Goal: Information Seeking & Learning: Learn about a topic

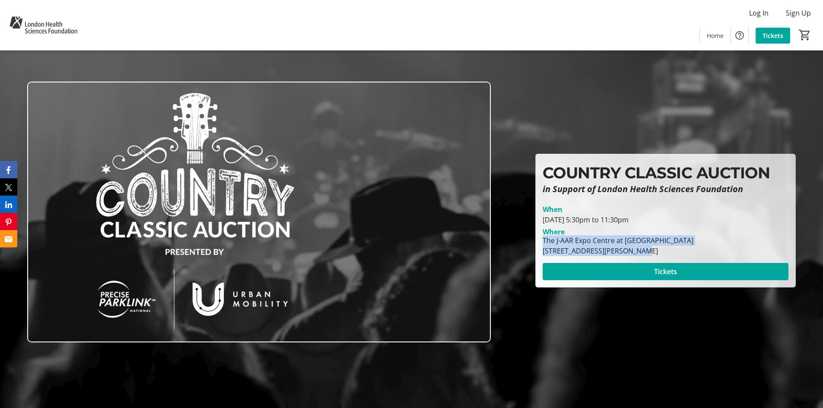
drag, startPoint x: 544, startPoint y: 239, endPoint x: 633, endPoint y: 255, distance: 90.8
click at [633, 255] on div "The J-[GEOGRAPHIC_DATA] at [GEOGRAPHIC_DATA] [STREET_ADDRESS][PERSON_NAME]" at bounding box center [617, 245] width 161 height 21
copy div "The J-AAR Expo Centre at [GEOGRAPHIC_DATA] [STREET_ADDRESS][PERSON_NAME]"
click at [717, 40] on span "Home" at bounding box center [714, 35] width 17 height 9
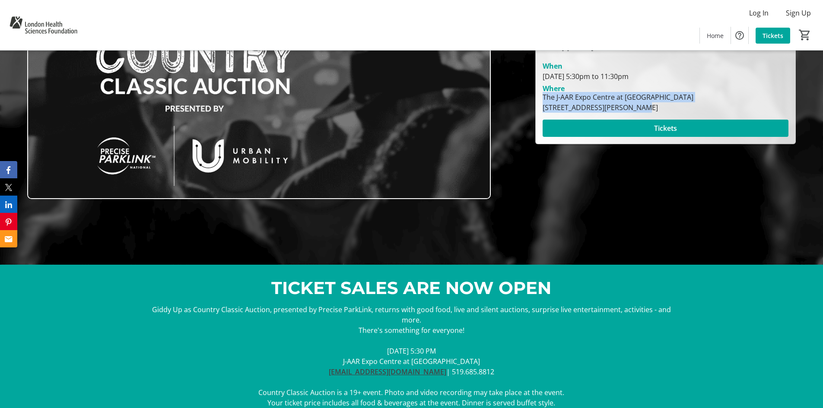
scroll to position [216, 0]
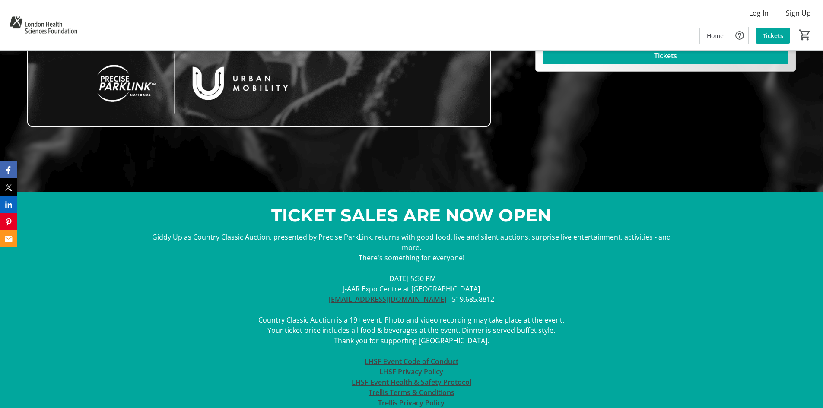
drag, startPoint x: 269, startPoint y: 320, endPoint x: 515, endPoint y: 330, distance: 245.9
click at [515, 330] on div "Giddy Up as Country Classic Auction, presented by Precise ParkLink, returns wit…" at bounding box center [411, 325] width 538 height 187
copy div "Your ticket price includes all food & beverages at the event. Dinner is served …"
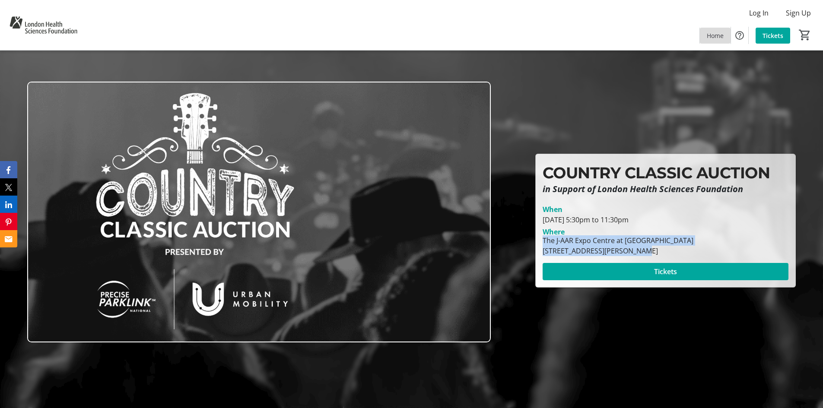
click at [712, 38] on span "Home" at bounding box center [714, 35] width 17 height 9
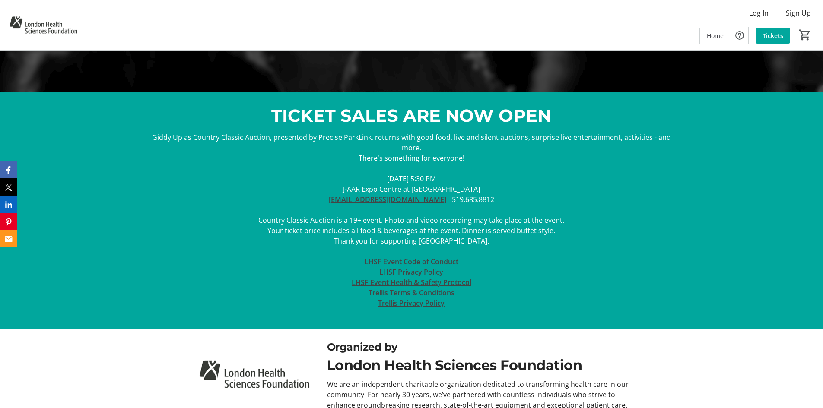
scroll to position [357, 0]
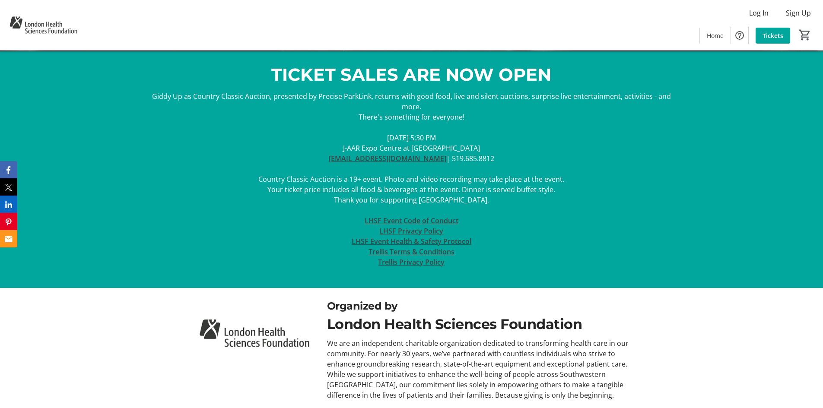
drag, startPoint x: 305, startPoint y: 371, endPoint x: 321, endPoint y: 363, distance: 17.8
click at [306, 371] on div at bounding box center [254, 349] width 134 height 102
click at [331, 298] on div "Organized by" at bounding box center [479, 306] width 304 height 16
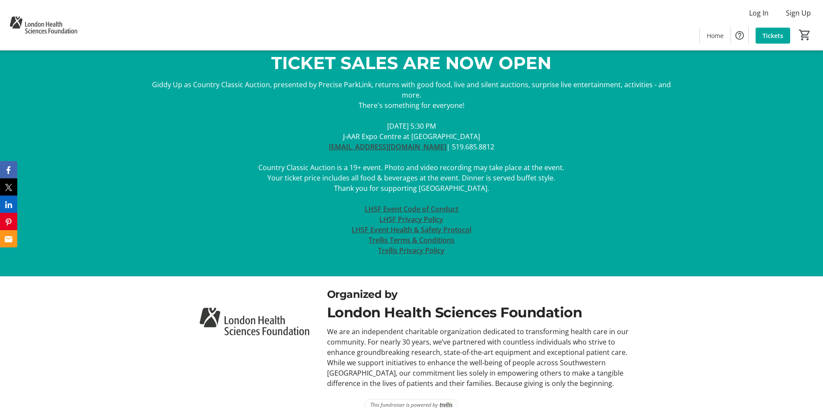
scroll to position [371, 0]
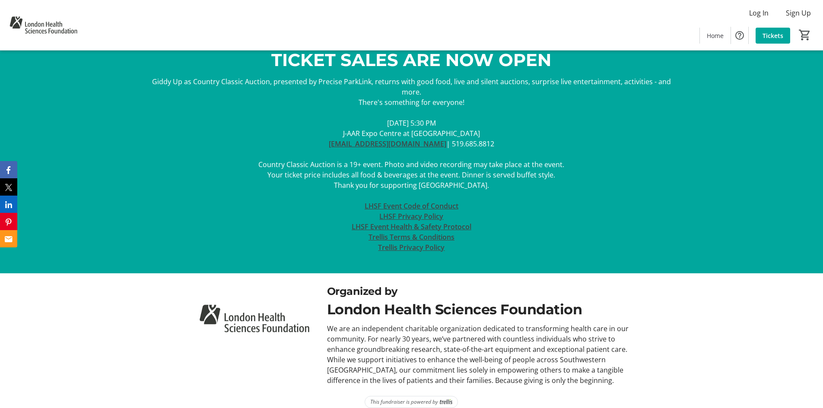
click at [257, 315] on img at bounding box center [254, 319] width 124 height 70
click at [268, 289] on img at bounding box center [254, 319] width 124 height 70
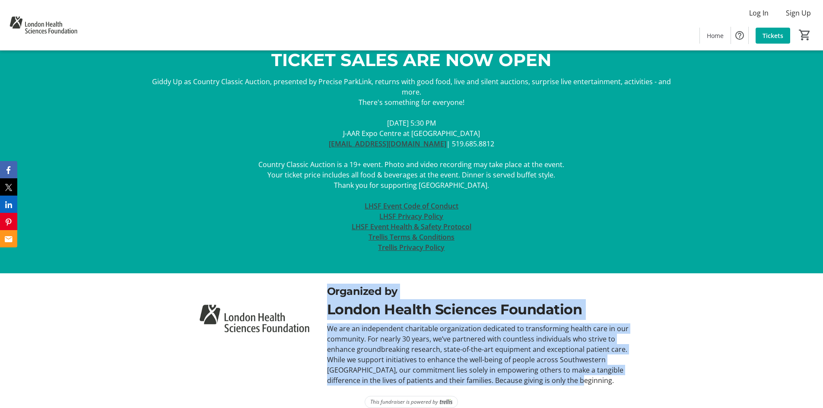
drag, startPoint x: 325, startPoint y: 281, endPoint x: 576, endPoint y: 380, distance: 269.7
click at [576, 380] on div "Organized by London Health Sciences Foundation We are an independent charitable…" at bounding box center [411, 334] width 538 height 123
copy div "Organized by London Health Sciences Foundation We are an independent charitable…"
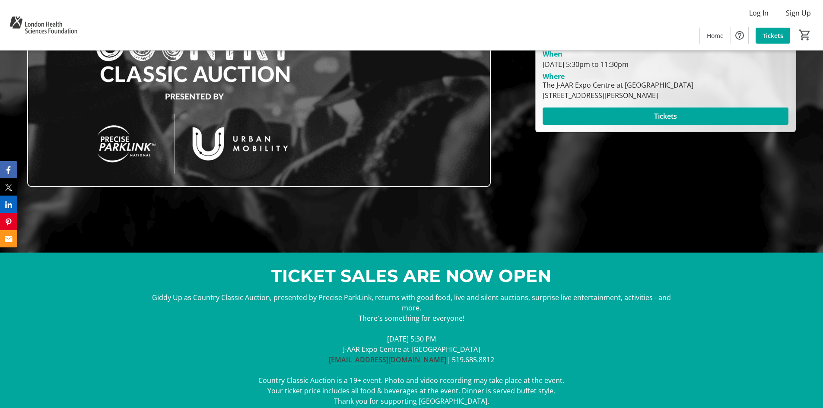
scroll to position [0, 0]
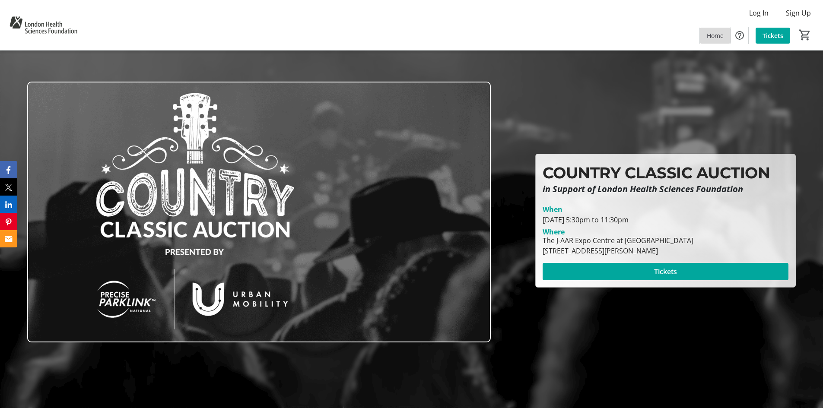
click at [710, 37] on span "Home" at bounding box center [714, 35] width 17 height 9
